Goal: Task Accomplishment & Management: Manage account settings

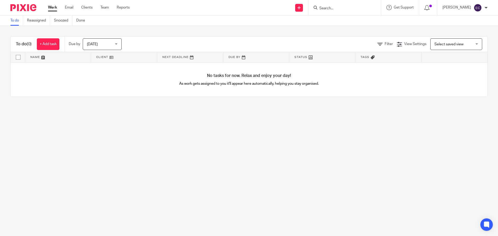
click at [332, 9] on input "Search" at bounding box center [342, 8] width 47 height 5
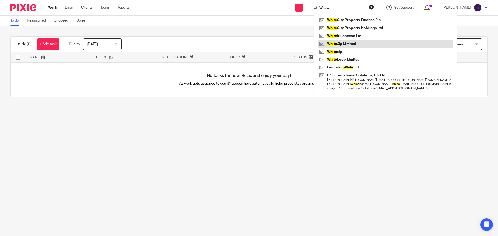
type input "White"
click at [357, 41] on link at bounding box center [385, 44] width 135 height 8
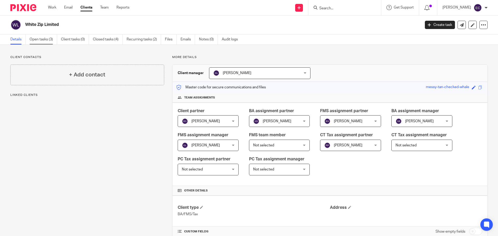
click at [44, 41] on link "Open tasks (3)" at bounding box center [43, 39] width 27 height 10
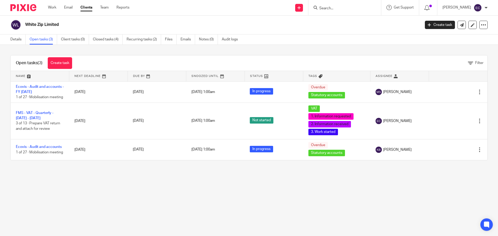
click at [208, 180] on main "White Zip Limited Create task Update from Companies House Export data Merge Arc…" at bounding box center [249, 118] width 498 height 236
click at [123, 186] on main "White Zip Limited Create task Update from Companies House Export data Merge Arc…" at bounding box center [249, 118] width 498 height 236
click at [262, 196] on main "White Zip Limited Create task Update from Companies House Export data Merge Arc…" at bounding box center [249, 118] width 498 height 236
click at [347, 182] on main "White Zip Limited Create task Update from Companies House Export data Merge Arc…" at bounding box center [249, 118] width 498 height 236
click at [209, 199] on main "White Zip Limited Create task Update from Companies House Export data Merge Arc…" at bounding box center [249, 118] width 498 height 236
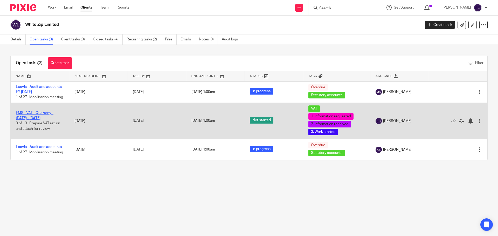
click at [49, 118] on link "FMS - VAT - Quarterly - [DATE] - [DATE]" at bounding box center [35, 115] width 38 height 9
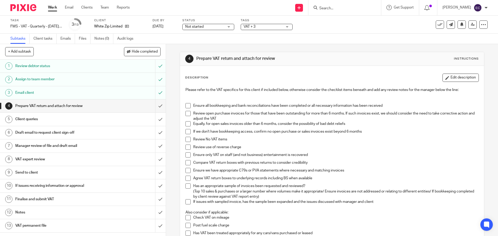
click at [223, 28] on span "Not started" at bounding box center [204, 26] width 39 height 5
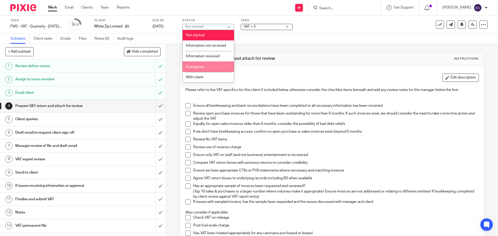
click at [212, 67] on li "In progress" at bounding box center [208, 66] width 51 height 11
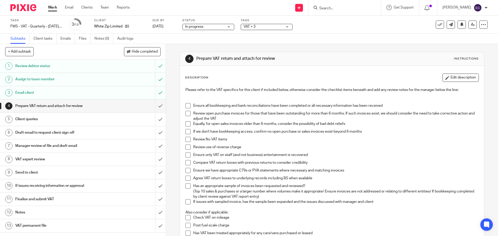
click at [303, 50] on div "4 Prepare VAT return and attach for review Instructions Description Edit descri…" at bounding box center [332, 224] width 304 height 361
